Goal: Transaction & Acquisition: Purchase product/service

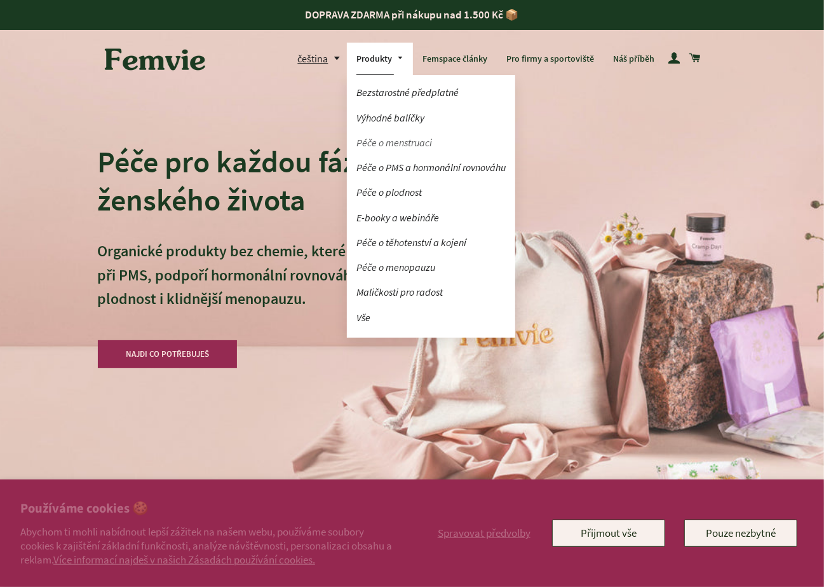
click at [393, 146] on link "Péče o menstruaci" at bounding box center [431, 143] width 168 height 22
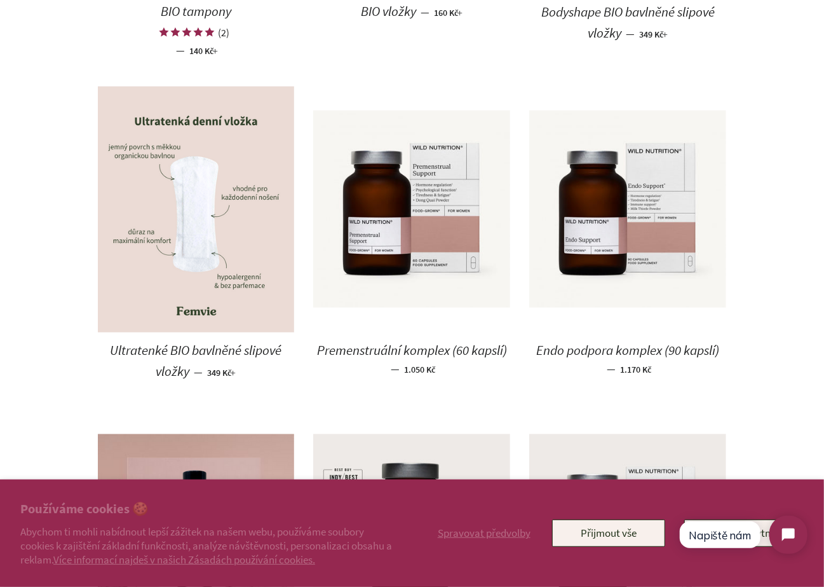
click at [212, 302] on img at bounding box center [196, 209] width 197 height 247
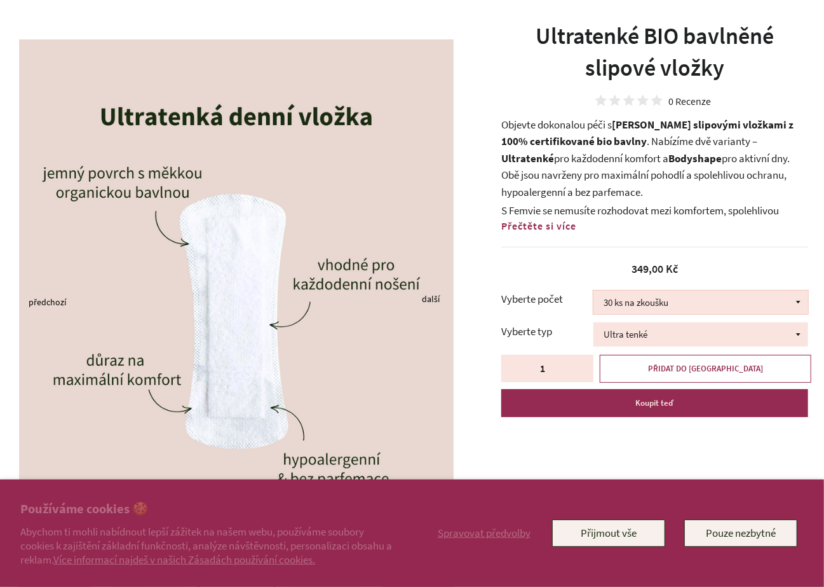
click at [689, 302] on select "30 ks na zkoušku 100 ks 150 ks 200 ks" at bounding box center [701, 302] width 215 height 24
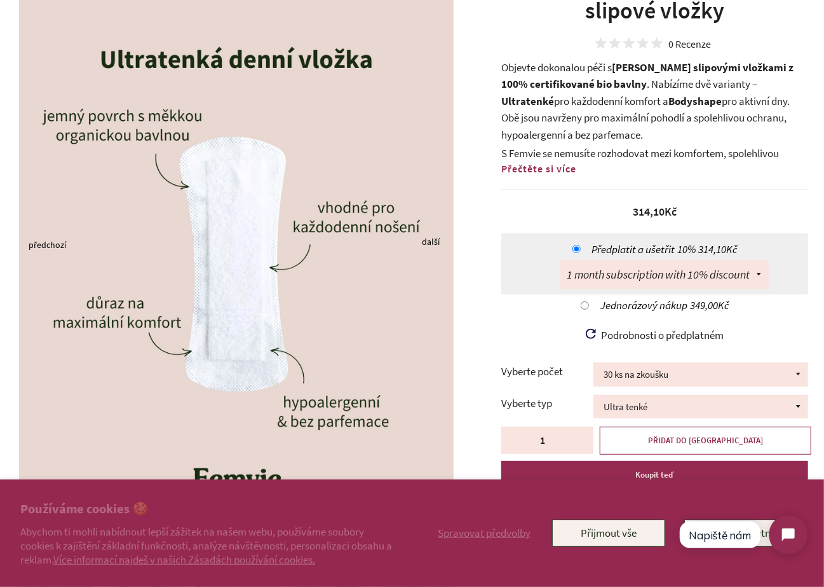
scroll to position [168, 0]
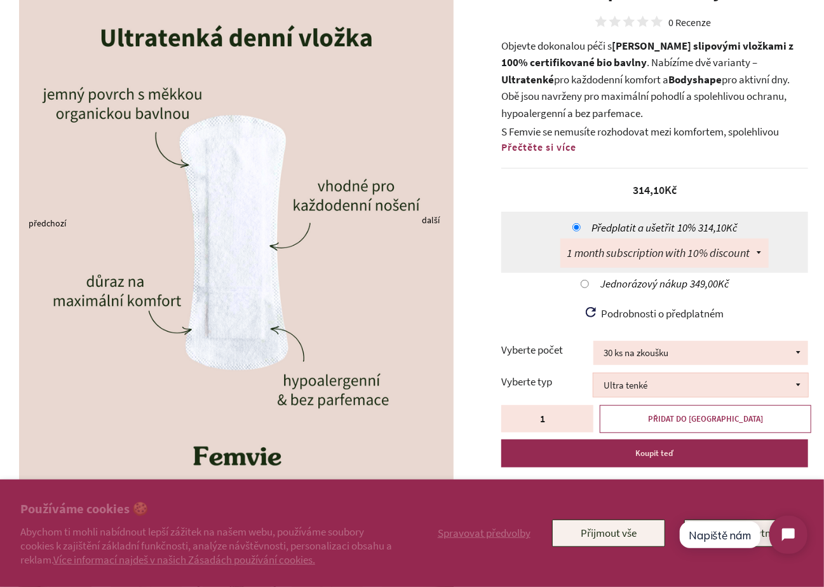
click at [790, 393] on select "Ultra tenké Bodyshape balené ve [PERSON_NAME]" at bounding box center [701, 385] width 215 height 24
click at [781, 349] on select "30 ks na zkoušku 100 ks 150 ks 200 ks" at bounding box center [701, 353] width 215 height 24
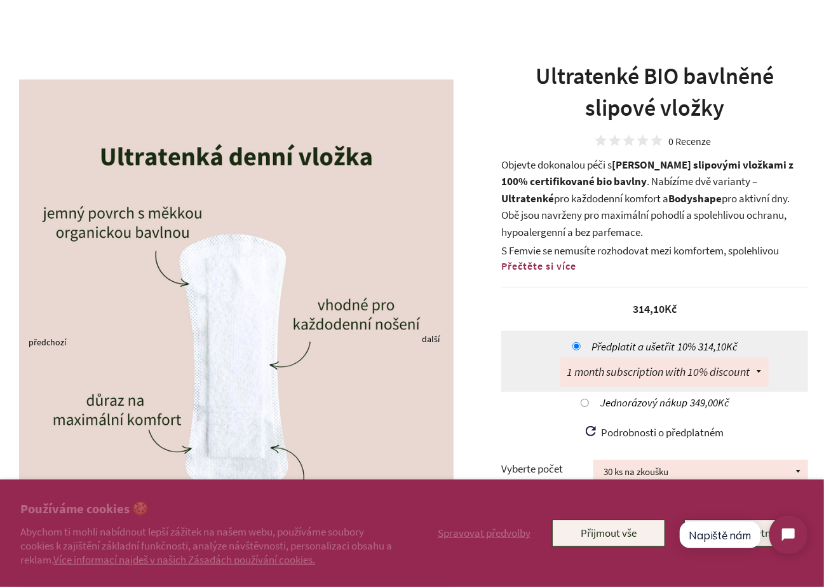
scroll to position [46, 0]
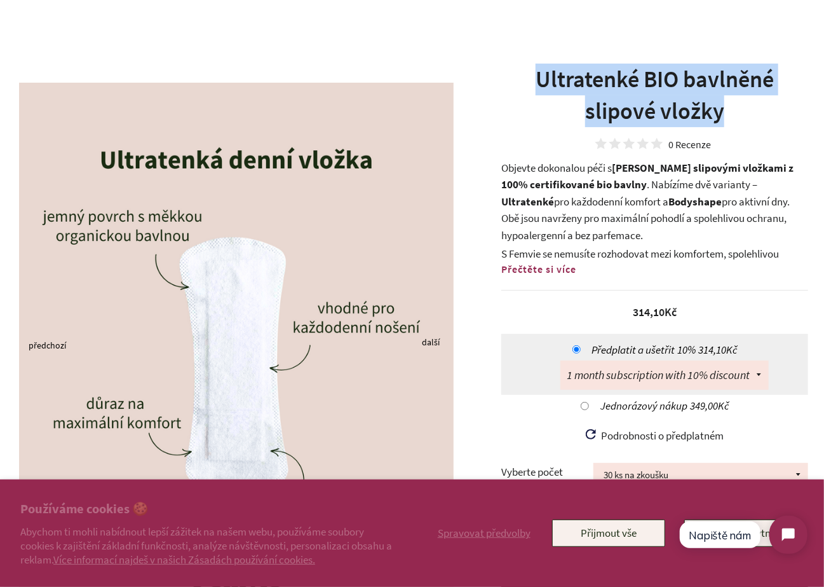
drag, startPoint x: 737, startPoint y: 120, endPoint x: 532, endPoint y: 81, distance: 209.0
click at [532, 81] on h1 "Ultratenké BIO bavlněné slipové vložky" at bounding box center [654, 96] width 307 height 64
copy h1 "Ultratenké BIO bavlněné slipové vložky"
